Goal: Navigation & Orientation: Find specific page/section

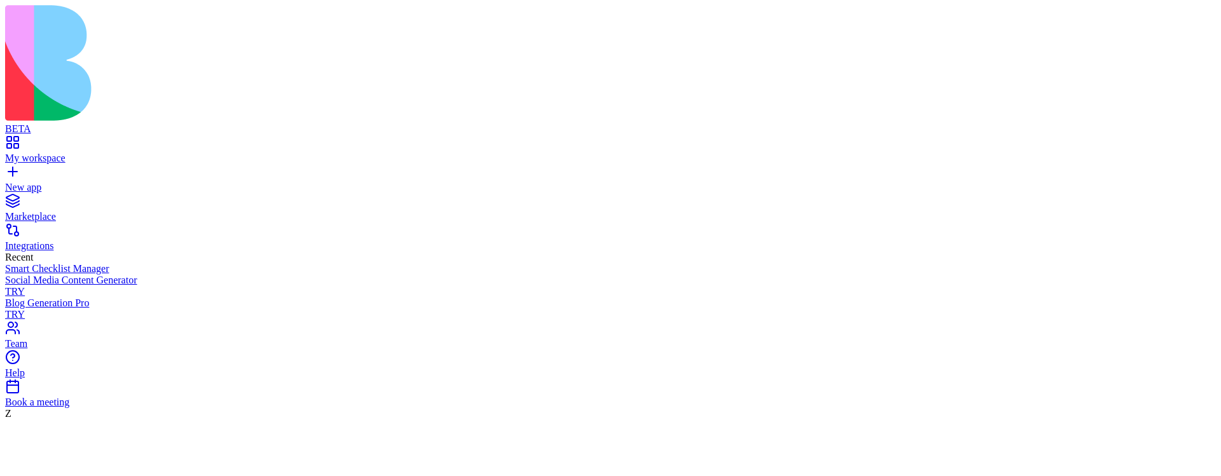
click at [20, 141] on link "My workspace" at bounding box center [610, 152] width 1210 height 23
click at [57, 211] on div "Marketplace" at bounding box center [610, 216] width 1210 height 11
